Goal: Information Seeking & Learning: Learn about a topic

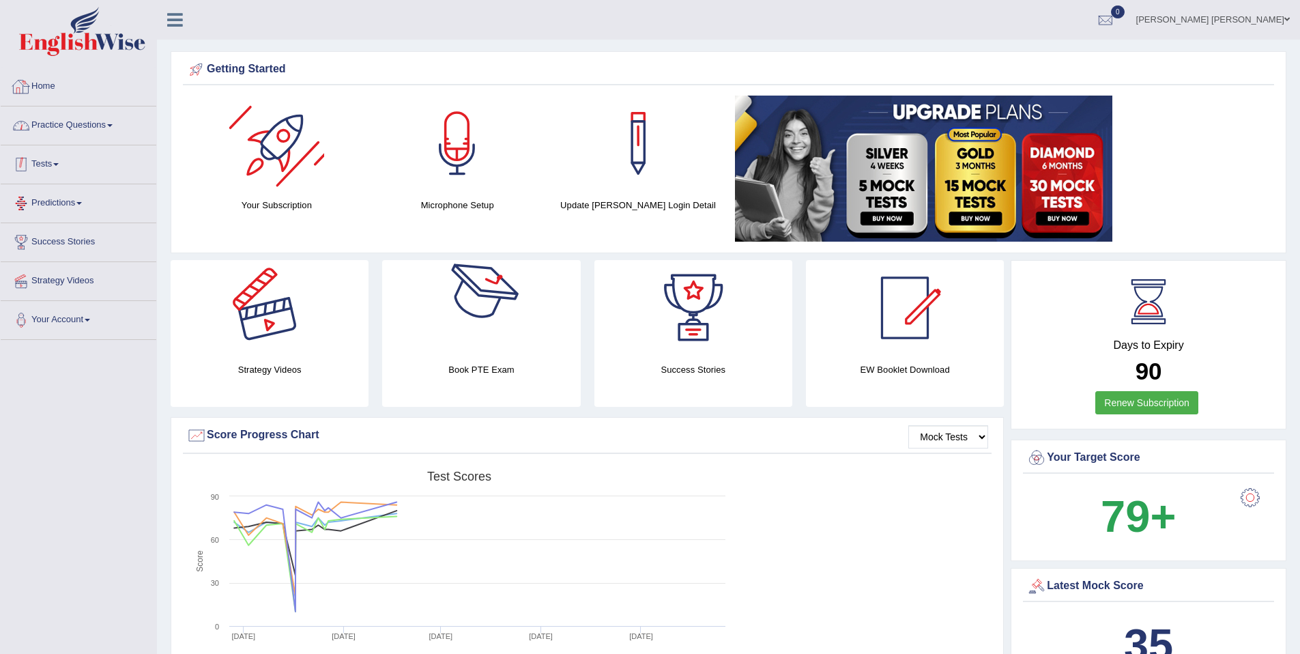
click at [113, 117] on link "Practice Questions" at bounding box center [79, 123] width 156 height 34
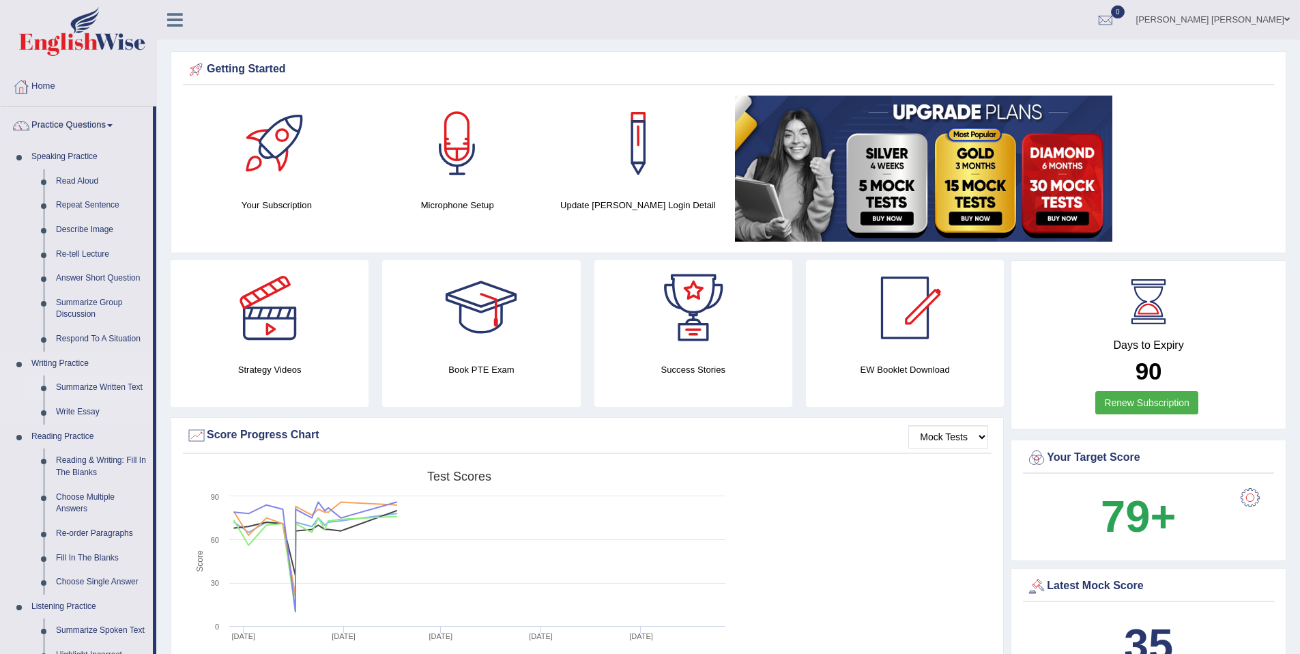
click at [111, 389] on link "Summarize Written Text" at bounding box center [101, 387] width 103 height 25
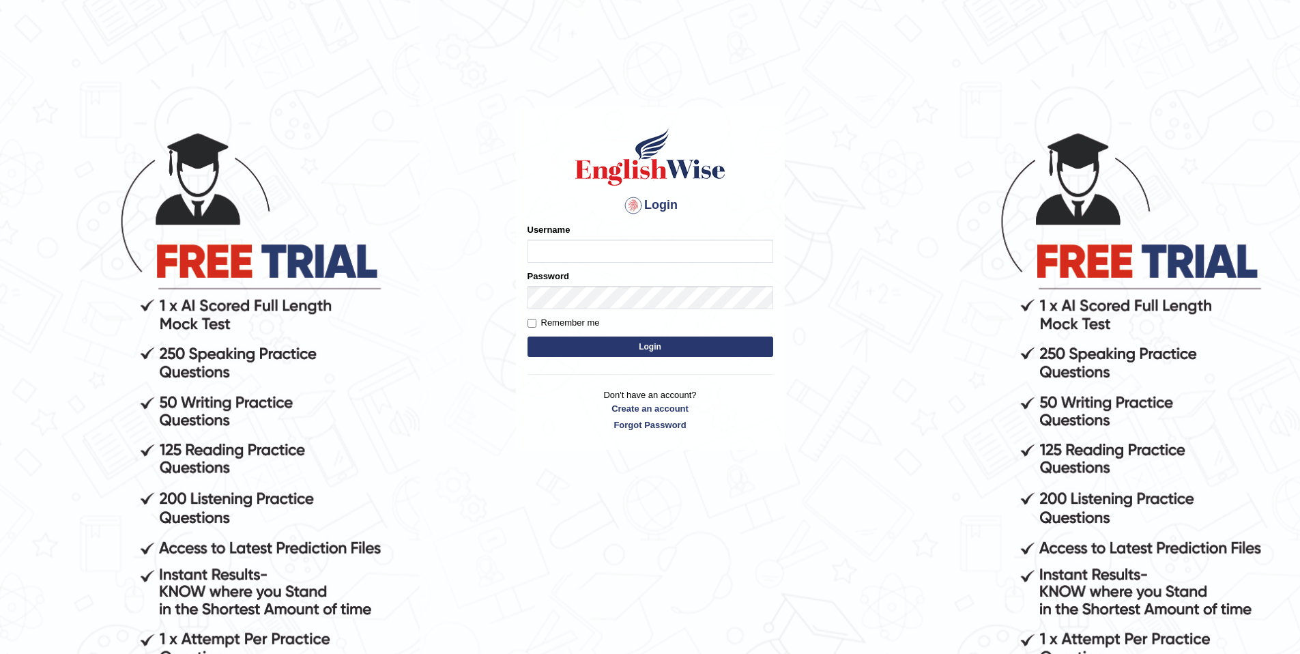
type input "purushottam_parramatta"
click at [674, 345] on button "Login" at bounding box center [650, 346] width 246 height 20
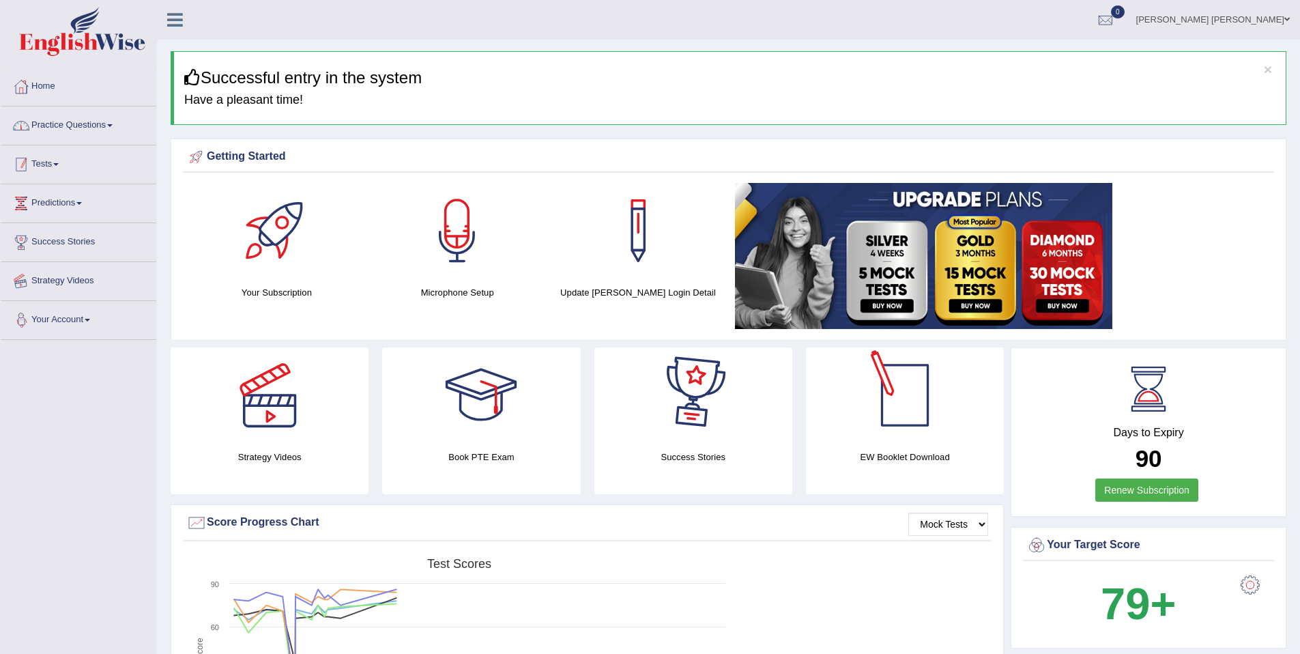
click at [78, 115] on link "Practice Questions" at bounding box center [79, 123] width 156 height 34
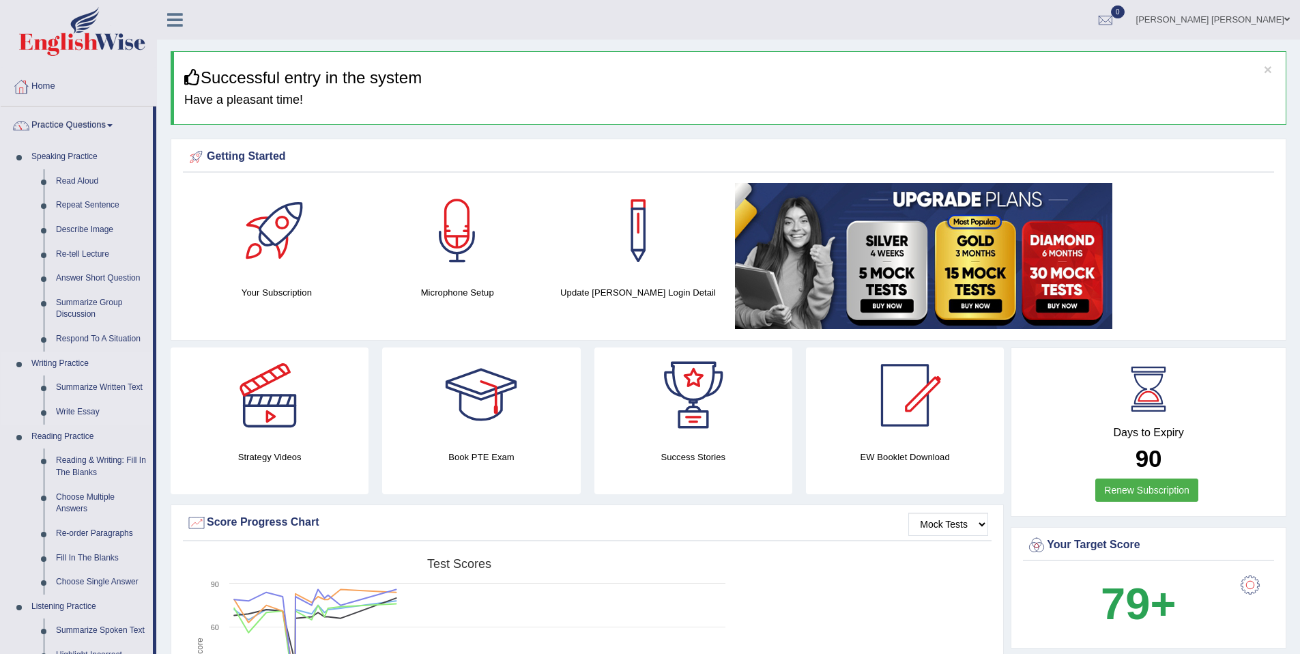
click at [101, 374] on link "Writing Practice" at bounding box center [89, 363] width 128 height 25
click at [117, 379] on link "Summarize Written Text" at bounding box center [101, 387] width 103 height 25
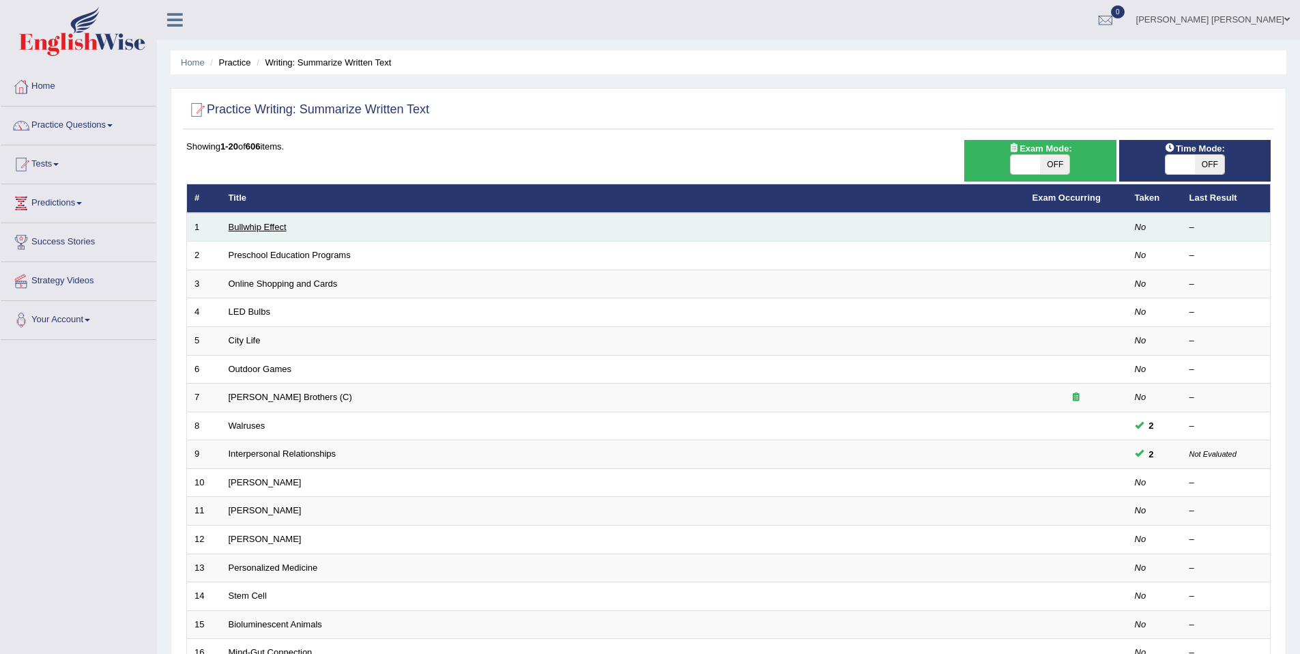
click at [271, 231] on link "Bullwhip Effect" at bounding box center [258, 227] width 58 height 10
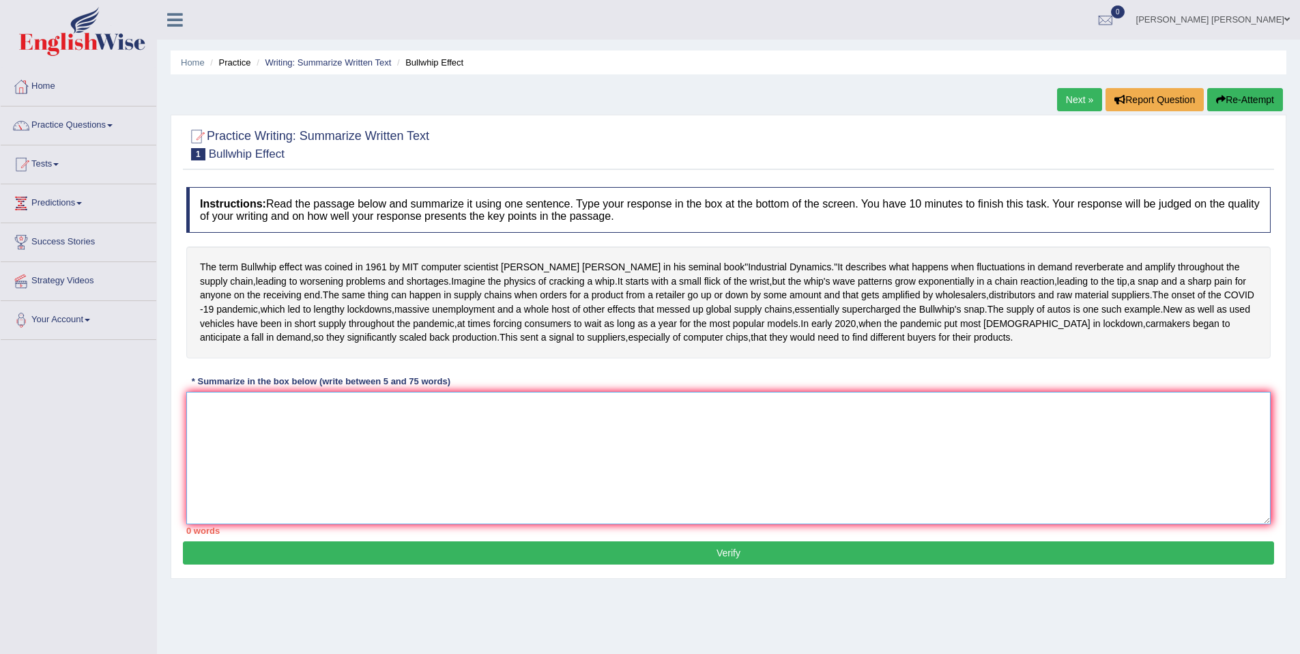
click at [610, 510] on textarea at bounding box center [728, 458] width 1084 height 132
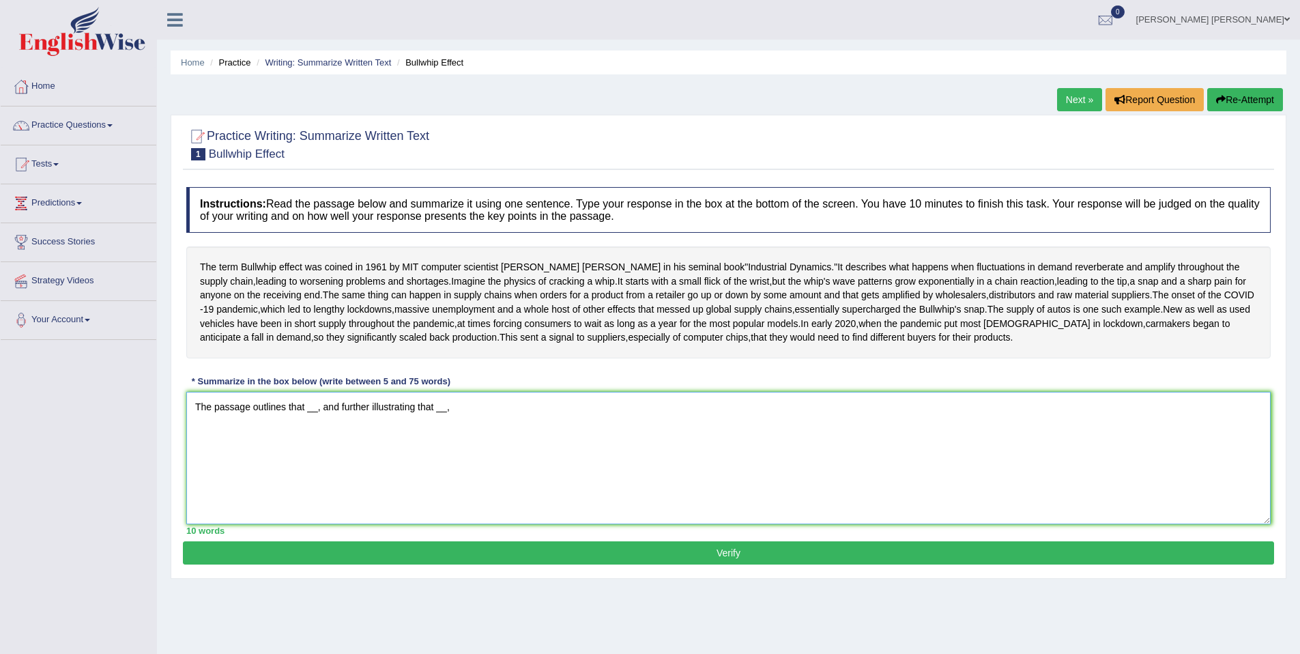
click at [321, 467] on textarea "The passage outlines that __, and further illustrating that __," at bounding box center [728, 458] width 1084 height 132
click at [379, 465] on textarea "The passage outlines that __, explaining that __, and further illustrating that…" at bounding box center [728, 458] width 1084 height 132
click at [506, 467] on textarea "The passage outlines that __, explaining that __, and further illustrating that…" at bounding box center [728, 458] width 1084 height 132
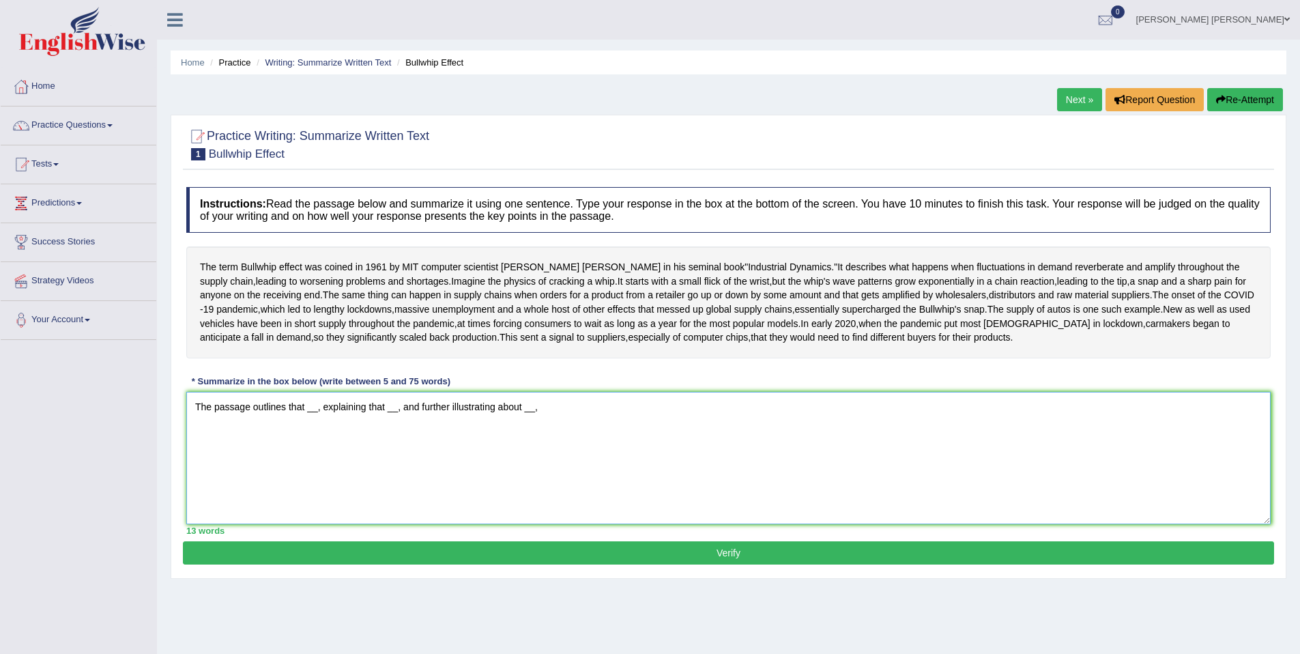
click at [567, 458] on textarea "The passage outlines that __, explaining that __, and further illustrating abou…" at bounding box center [728, 458] width 1084 height 132
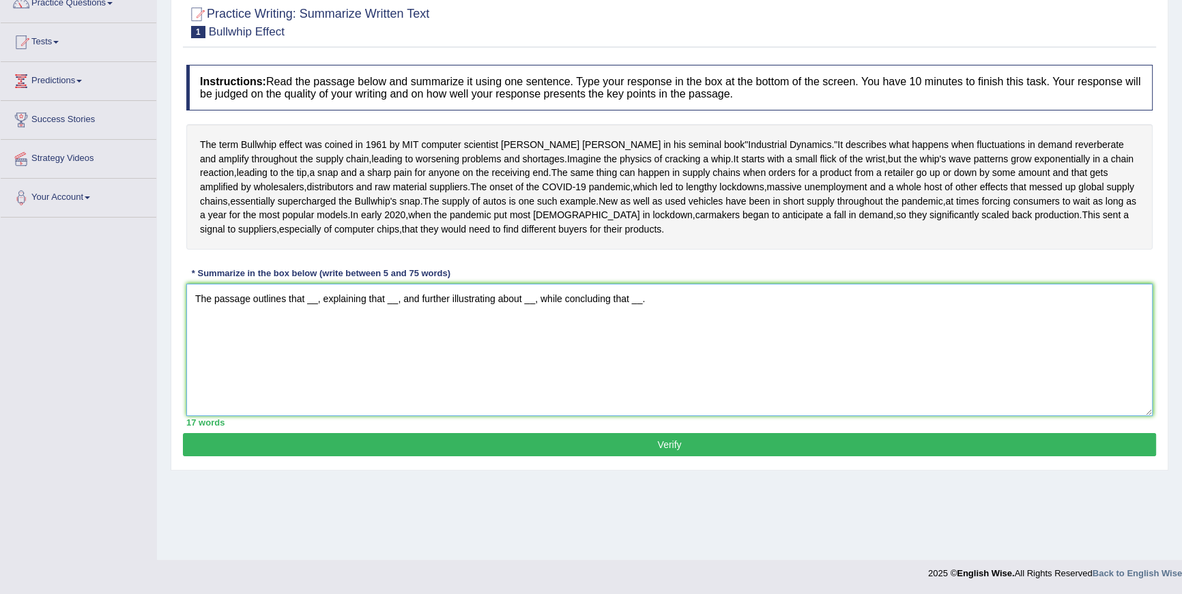
scroll to position [119, 0]
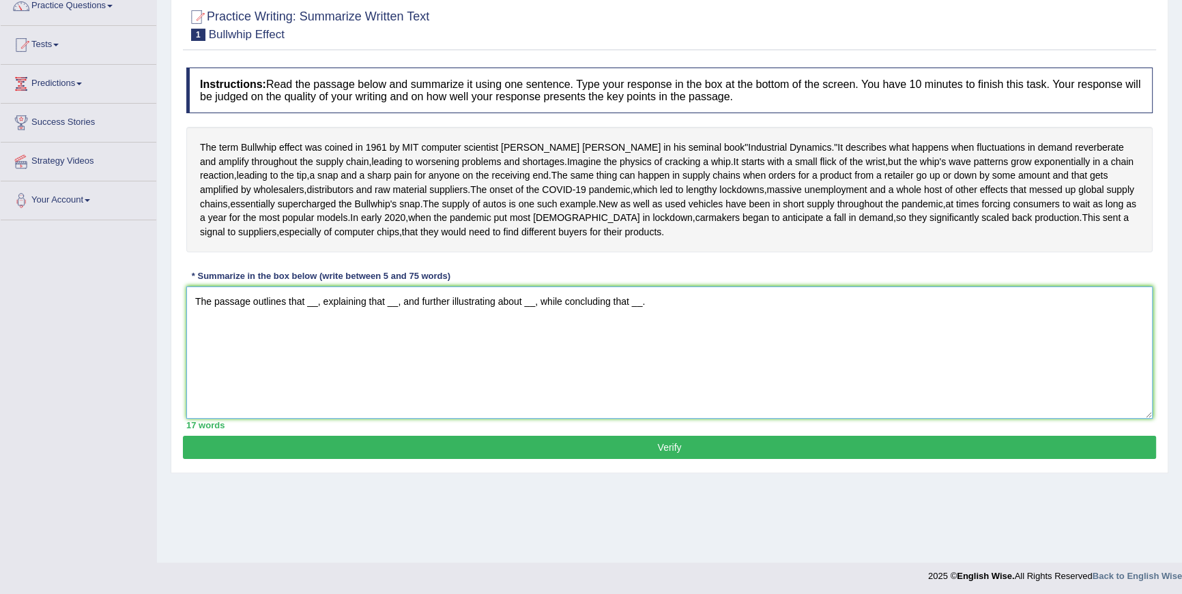
click at [307, 360] on textarea "The passage outlines that __, explaining that __, and further illustrating abou…" at bounding box center [669, 353] width 966 height 132
click at [703, 360] on textarea "The passage outlines the term Bullwhip effect that happens when fluctions happe…" at bounding box center [669, 353] width 966 height 132
click at [1092, 357] on textarea "The passage outlines the term Bullwhip effect that happens when fluctions happe…" at bounding box center [669, 353] width 966 height 132
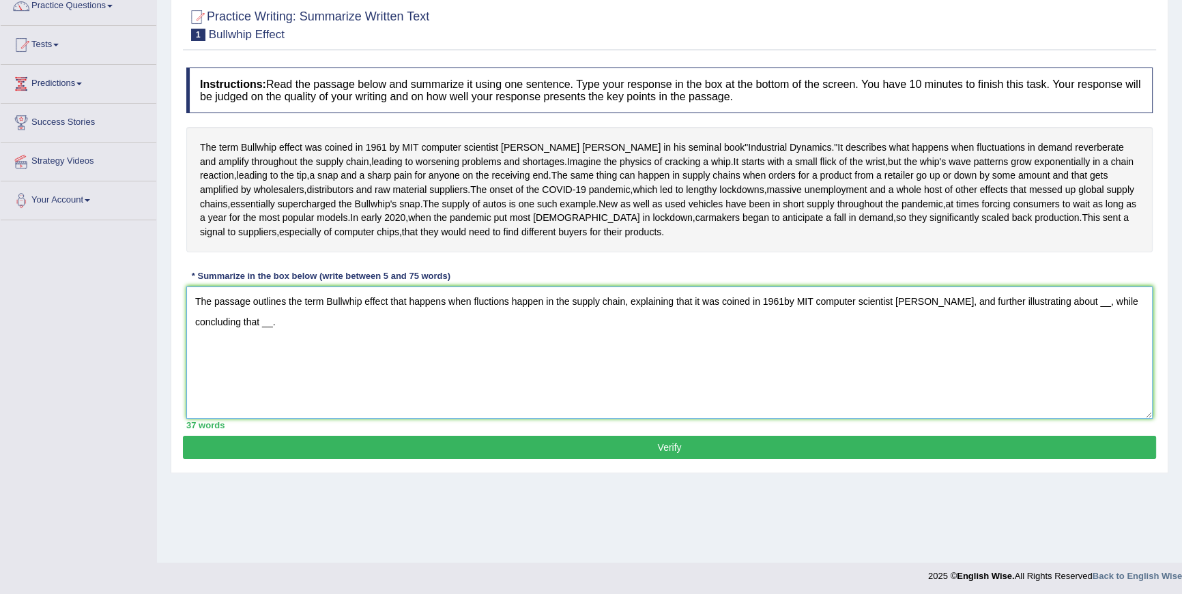
click at [1092, 357] on textarea "The passage outlines the term Bullwhip effect that happens when fluctions happe…" at bounding box center [669, 353] width 966 height 132
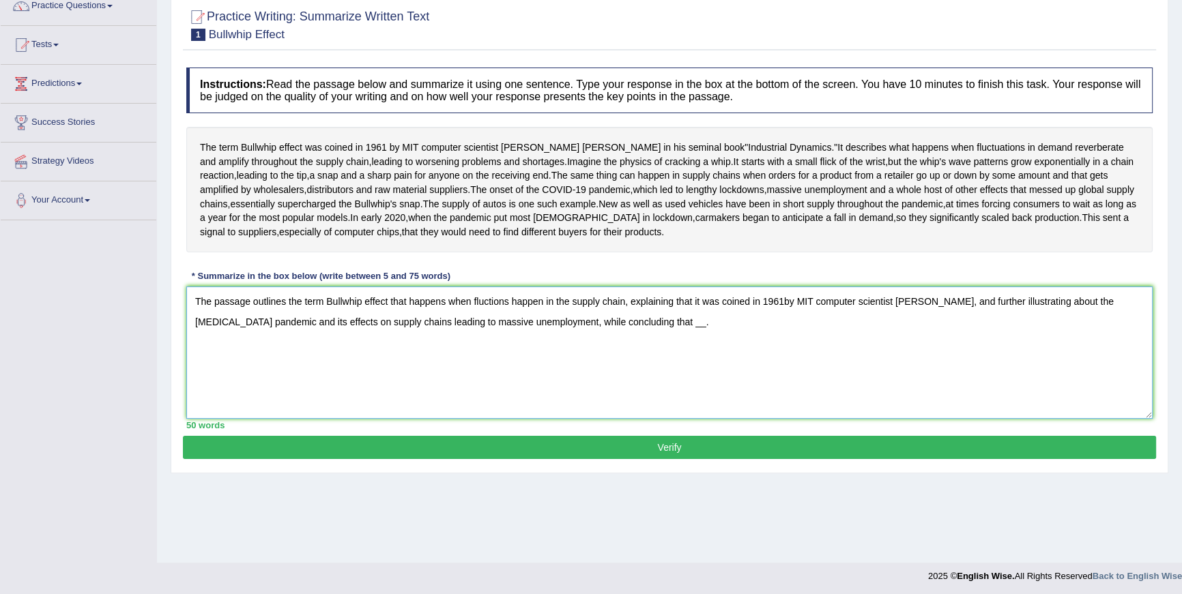
click at [645, 376] on textarea "The passage outlines the term Bullwhip effect that happens when fluctions happe…" at bounding box center [669, 353] width 966 height 132
click at [537, 362] on textarea "The passage outlines the term Bullwhip effect that happens when fluctions happe…" at bounding box center [669, 353] width 966 height 132
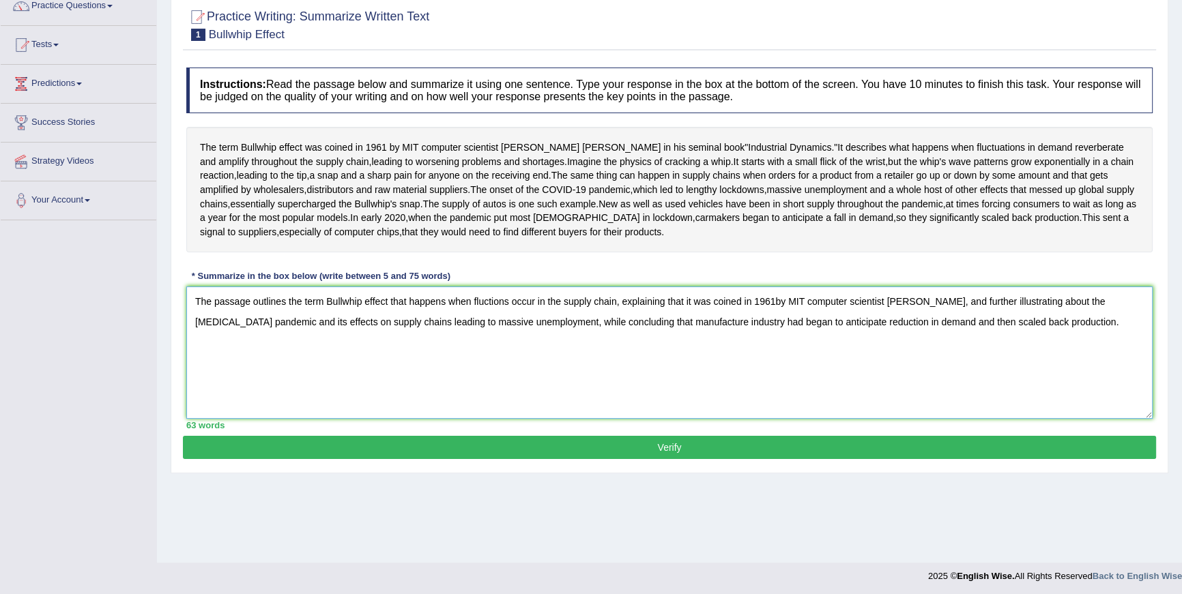
click at [949, 379] on textarea "The passage outlines the term Bullwhip effect that happens when fluctions occur…" at bounding box center [669, 353] width 966 height 132
type textarea "The passage outlines the term Bullwhip effect that happens when fluctions occur…"
click at [1034, 459] on button "Verify" at bounding box center [669, 447] width 973 height 23
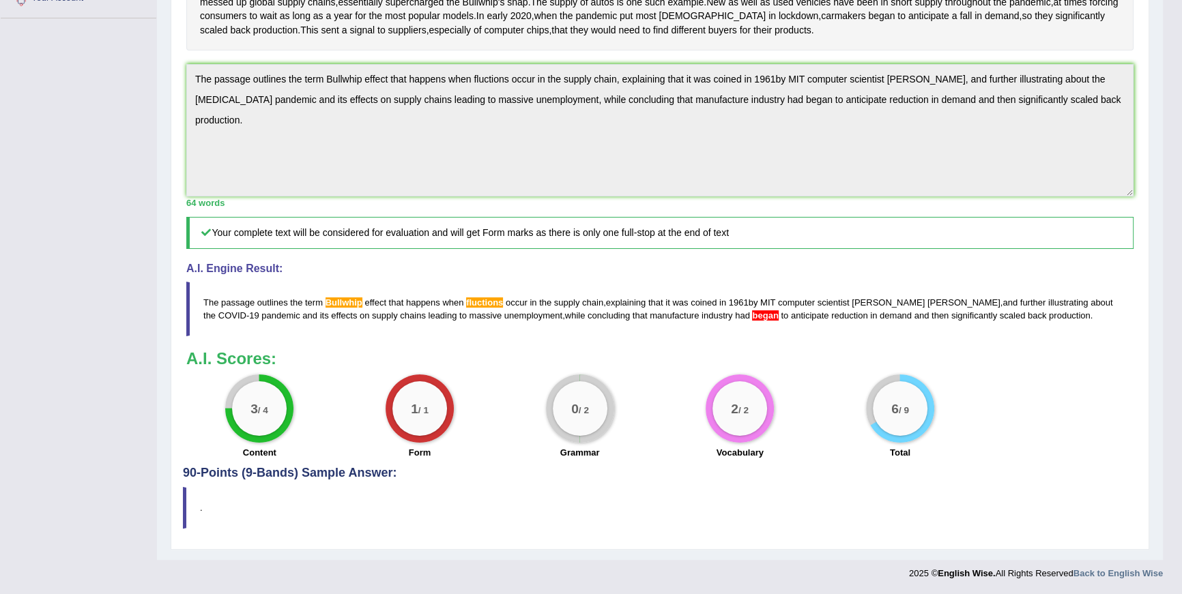
scroll to position [377, 0]
click at [752, 320] on span "began" at bounding box center [765, 315] width 26 height 10
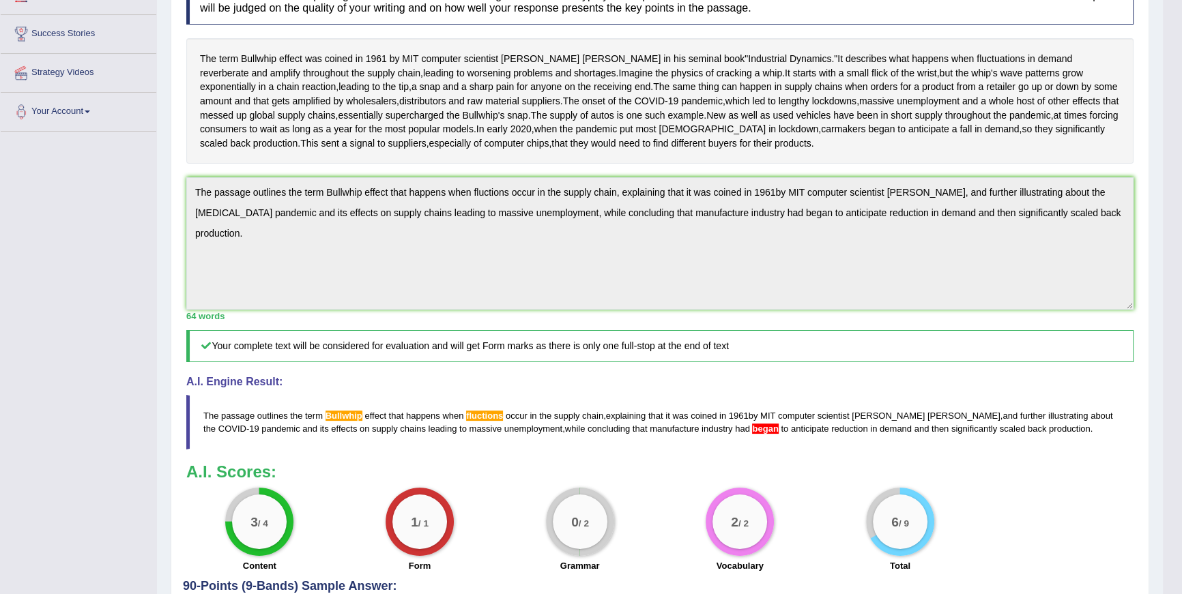
scroll to position [208, 0]
drag, startPoint x: 263, startPoint y: 54, endPoint x: 218, endPoint y: 65, distance: 46.5
click at [263, 55] on span "Bullwhip" at bounding box center [258, 59] width 35 height 14
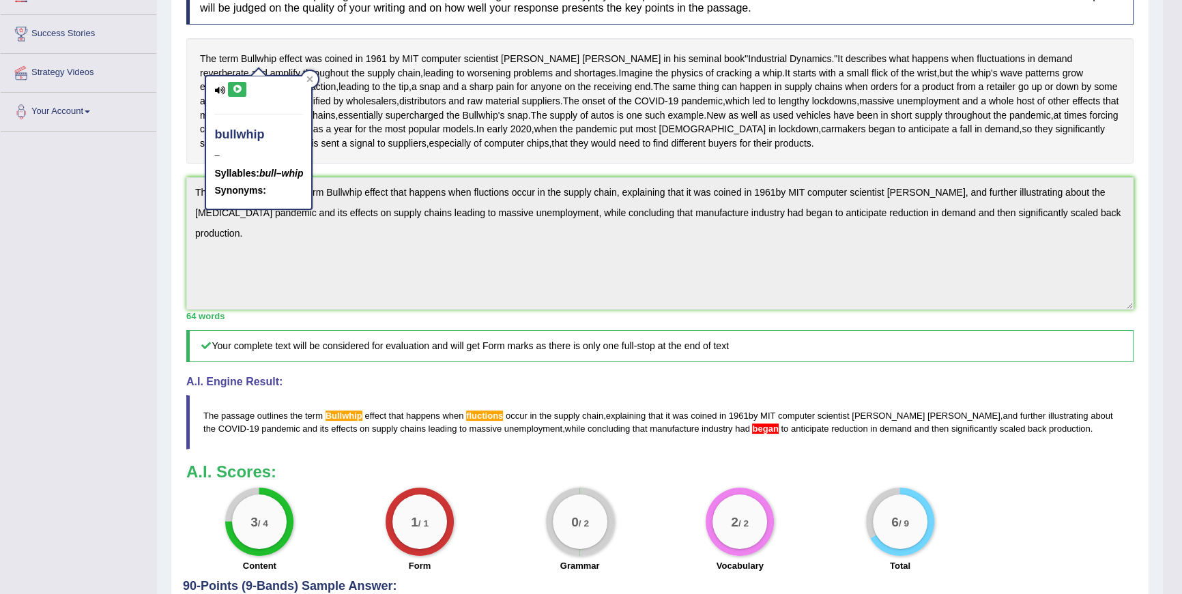
click at [411, 157] on div "The term Bullwhip effect was coined in [DATE] by MIT computer scientist [PERSON…" at bounding box center [659, 101] width 947 height 126
